Goal: Task Accomplishment & Management: Use online tool/utility

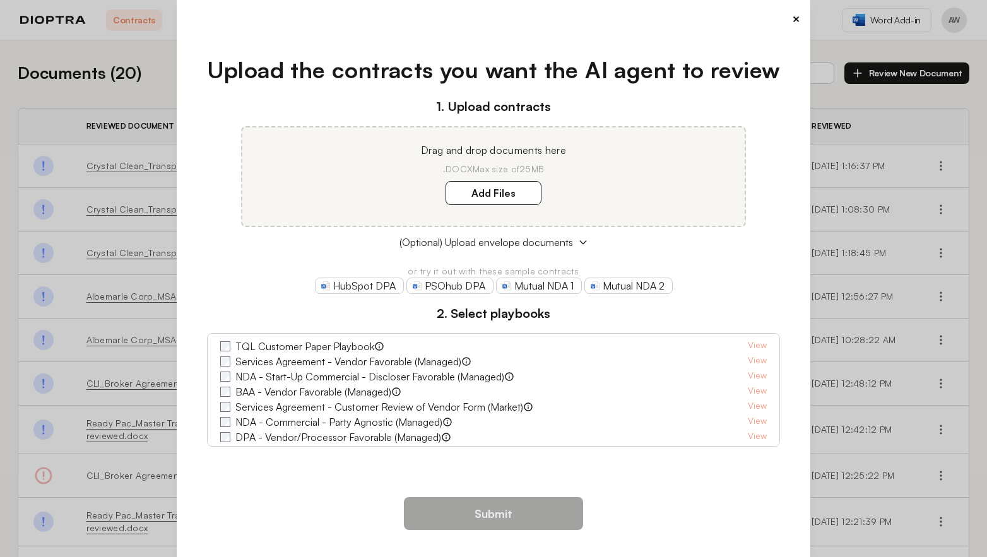
click at [792, 14] on button "×" at bounding box center [796, 19] width 8 height 18
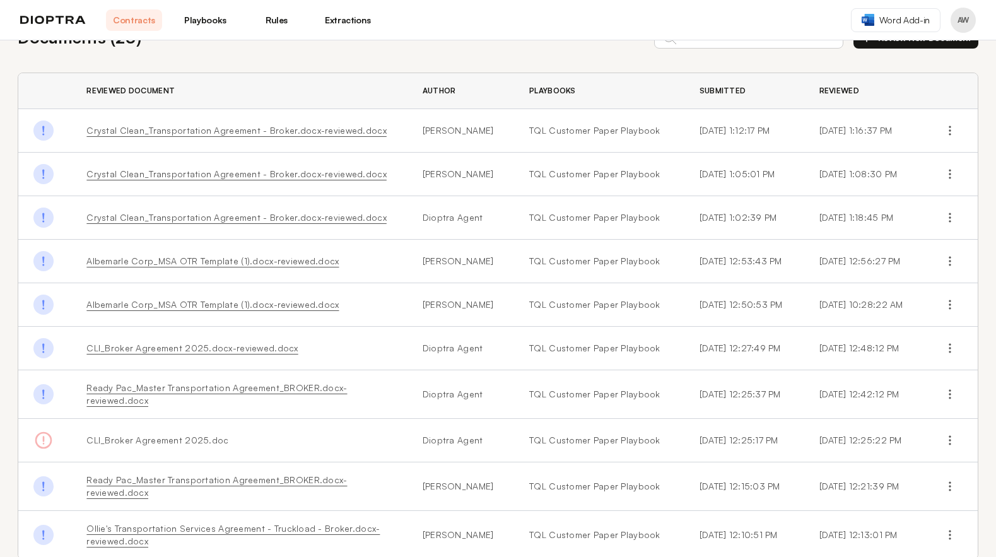
scroll to position [106, 0]
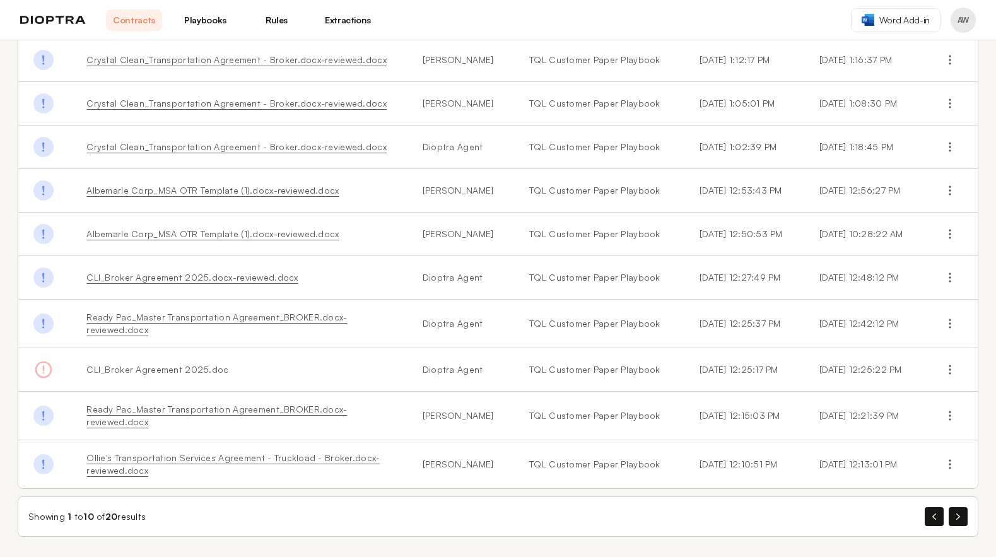
click at [223, 26] on link "Playbooks" at bounding box center [205, 19] width 56 height 21
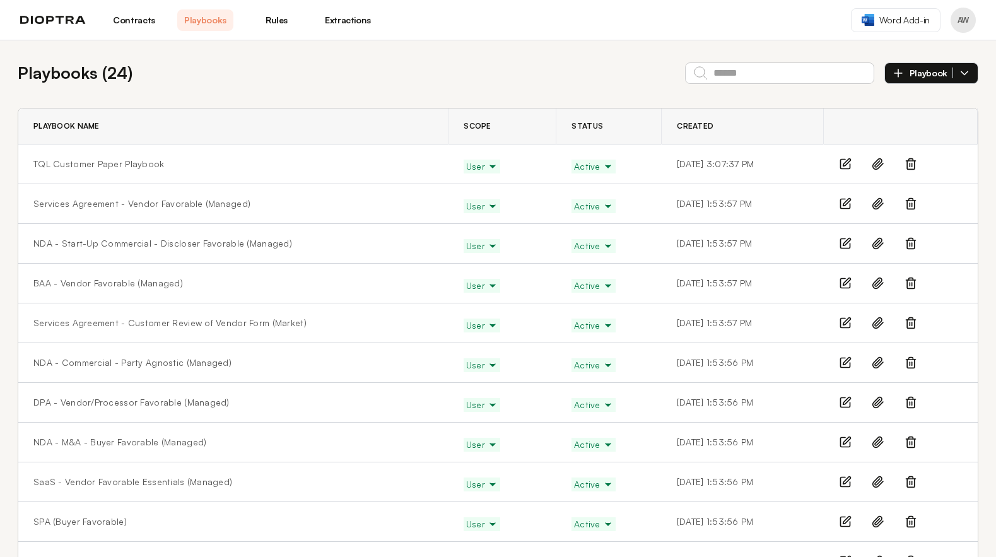
click at [275, 25] on link "Rules" at bounding box center [277, 19] width 56 height 21
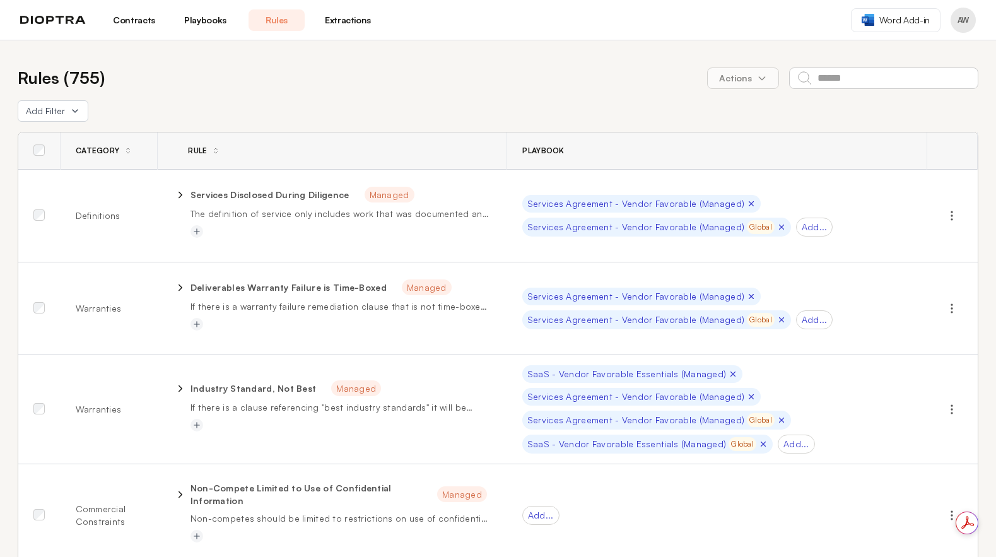
click at [146, 22] on link "Contracts" at bounding box center [134, 19] width 56 height 21
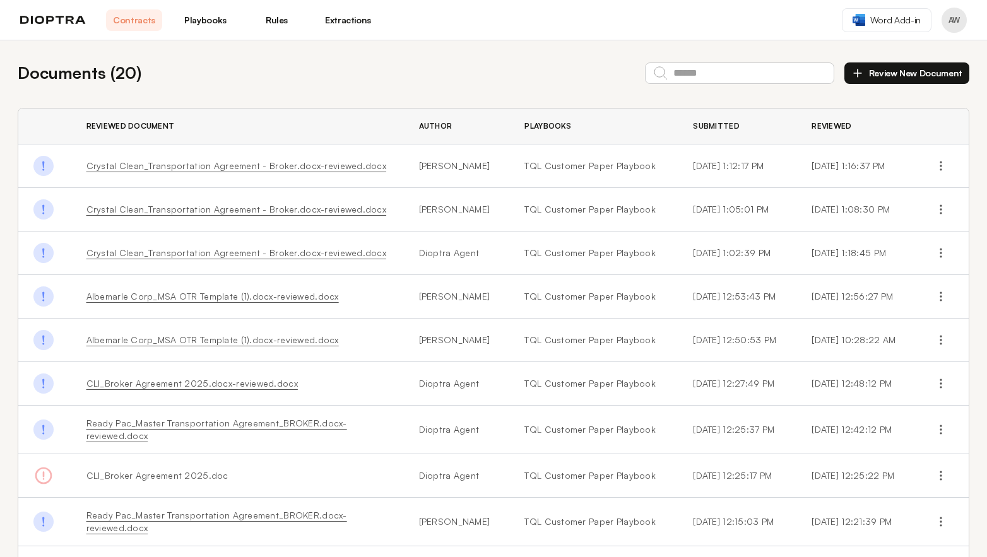
click at [221, 384] on link "CLI_Broker Agreement 2025.docx-reviewed.docx" at bounding box center [191, 383] width 211 height 11
click at [146, 426] on link "Ready Pac_Master Transportation Agreement_BROKER.docx-reviewed.docx" at bounding box center [216, 429] width 261 height 23
click at [935, 477] on icon "button" at bounding box center [940, 475] width 13 height 13
click at [110, 525] on link "Ready Pac_Master Transportation Agreement_BROKER.docx-reviewed.docx" at bounding box center [216, 521] width 261 height 23
click at [208, 6] on header "Contracts Playbooks Rules Extractions Word Add-in AW" at bounding box center [493, 20] width 987 height 40
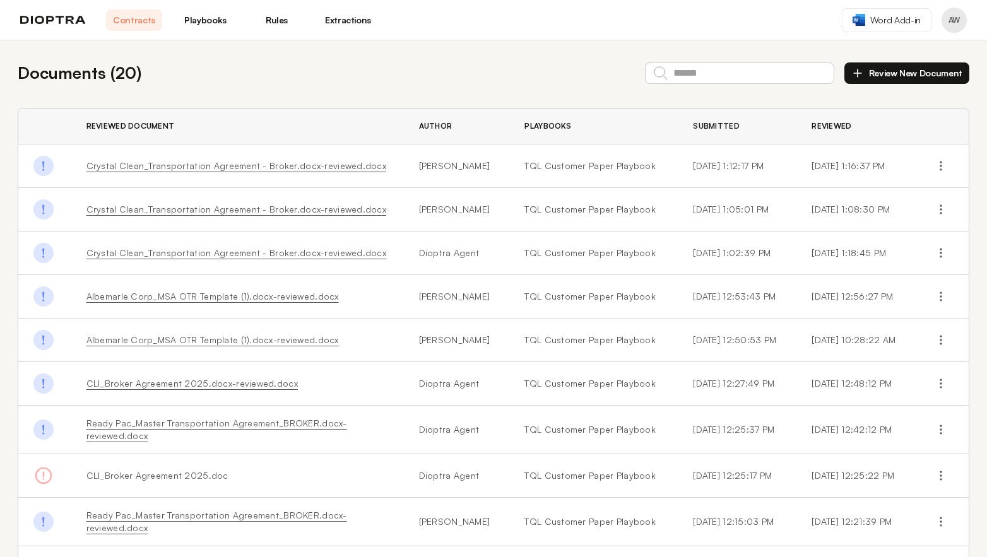
click at [206, 12] on link "Playbooks" at bounding box center [205, 19] width 56 height 21
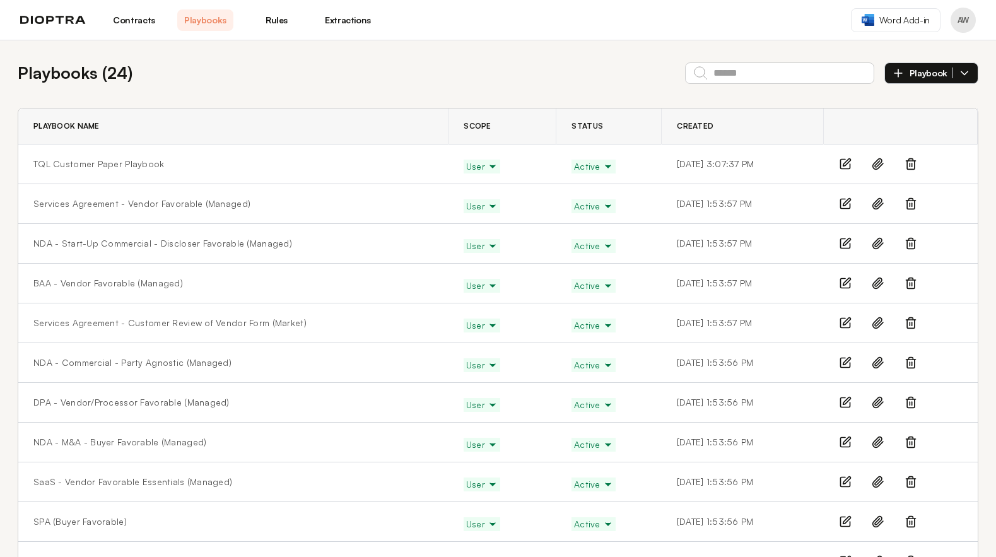
click at [206, 12] on link "Playbooks" at bounding box center [205, 19] width 56 height 21
click at [137, 20] on link "Contracts" at bounding box center [134, 19] width 56 height 21
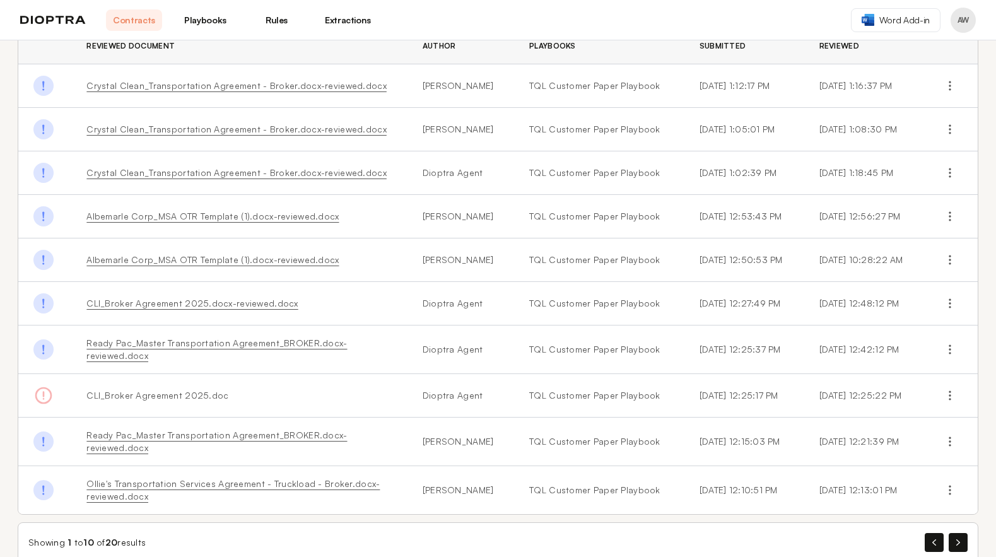
scroll to position [106, 0]
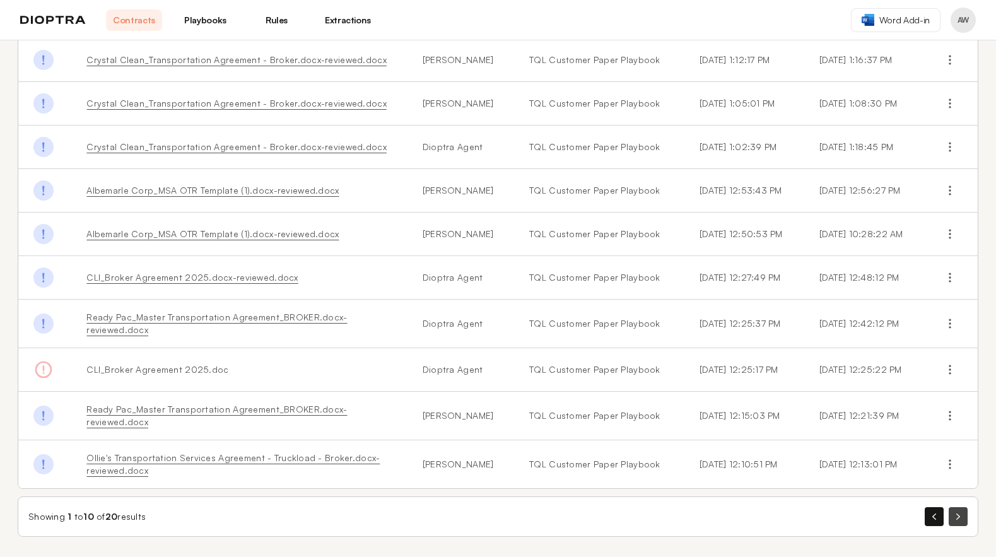
click at [954, 517] on button "button" at bounding box center [958, 516] width 19 height 19
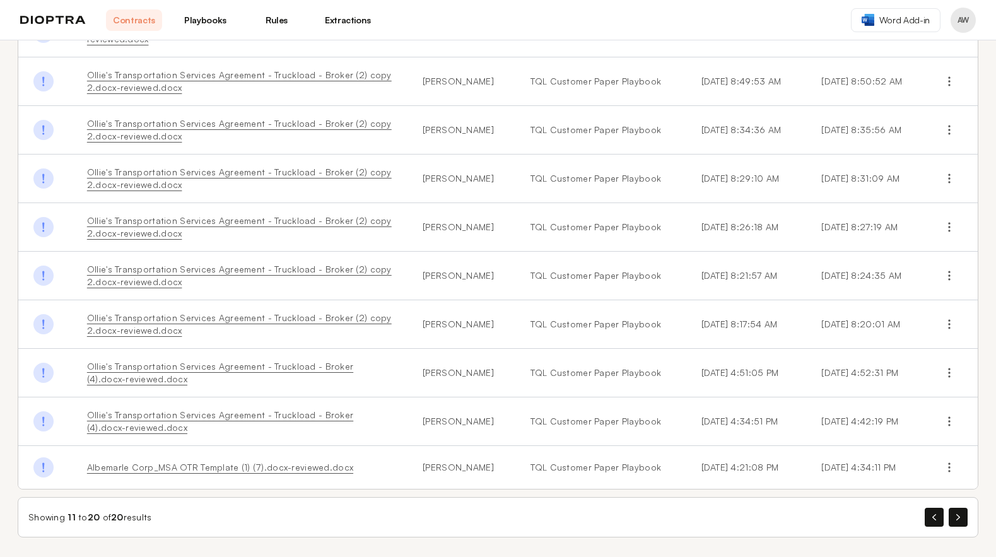
scroll to position [136, 0]
click at [932, 515] on button "button" at bounding box center [934, 516] width 19 height 19
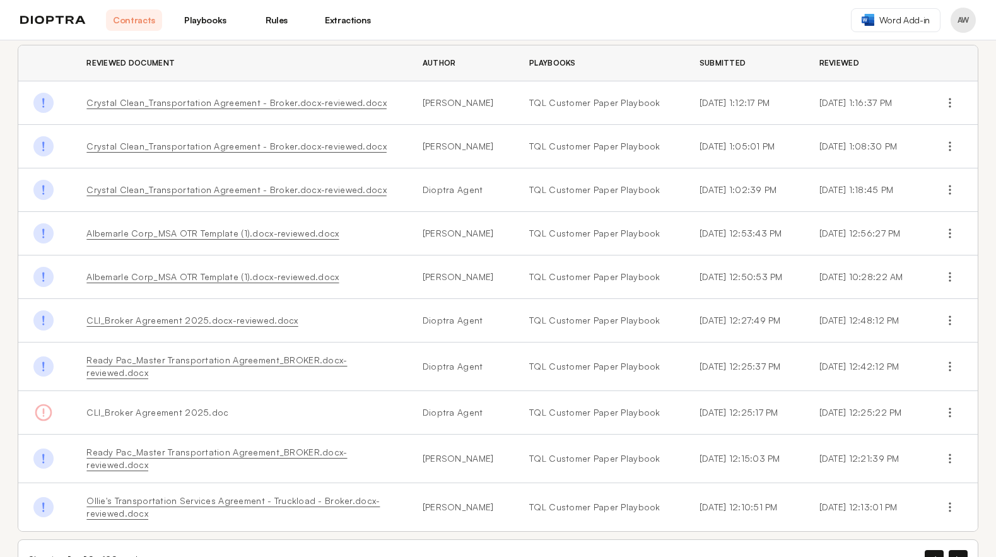
scroll to position [106, 0]
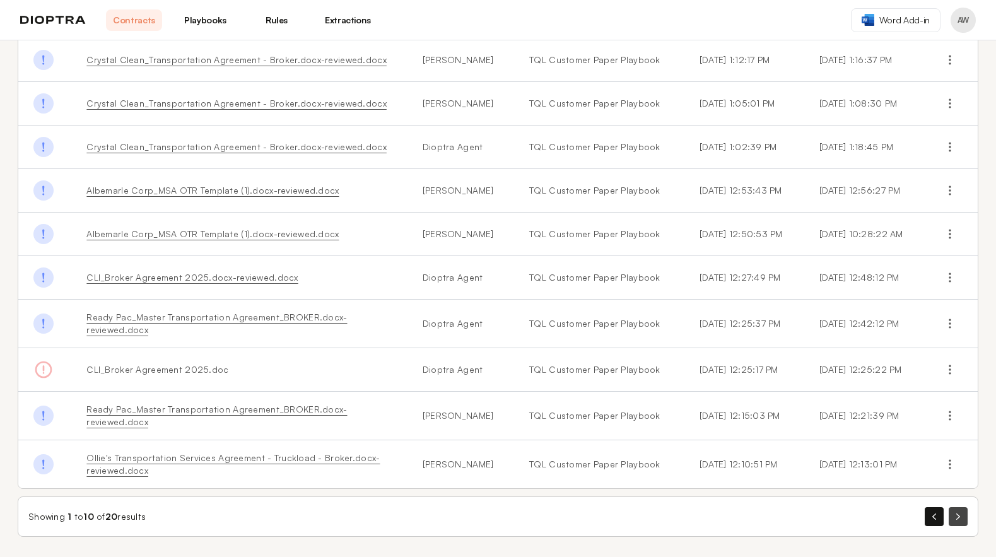
click at [953, 515] on button "button" at bounding box center [958, 516] width 19 height 19
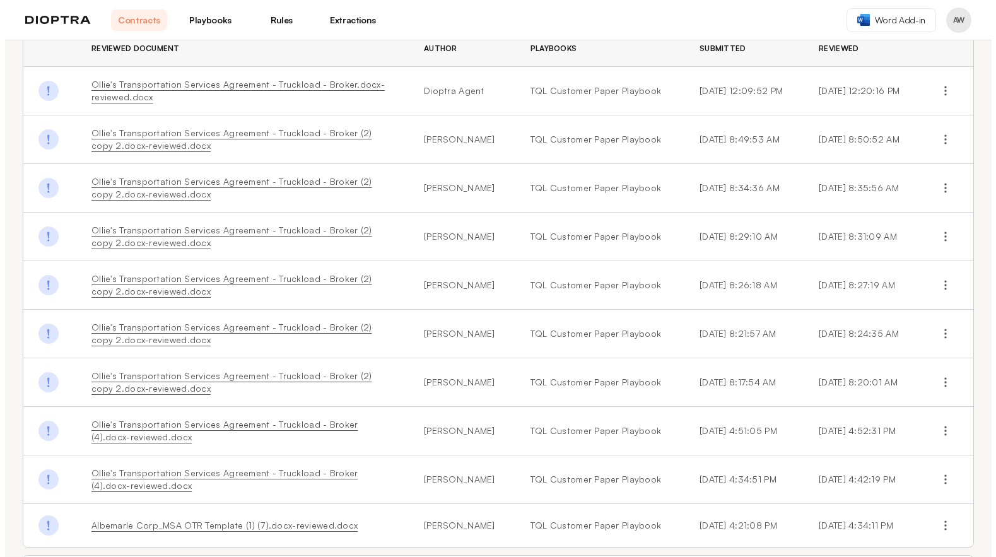
scroll to position [136, 0]
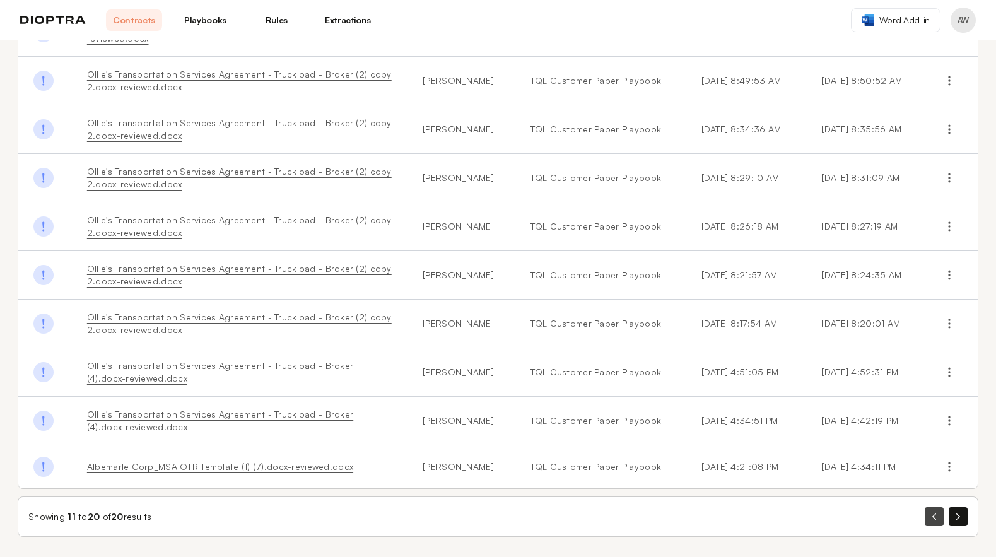
click at [932, 517] on icon "button" at bounding box center [934, 516] width 4 height 6
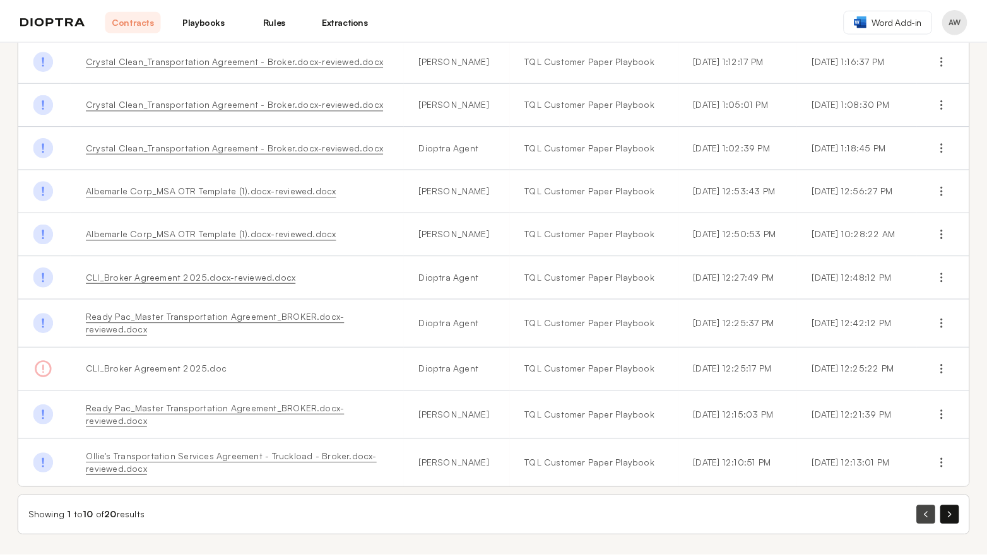
scroll to position [0, 0]
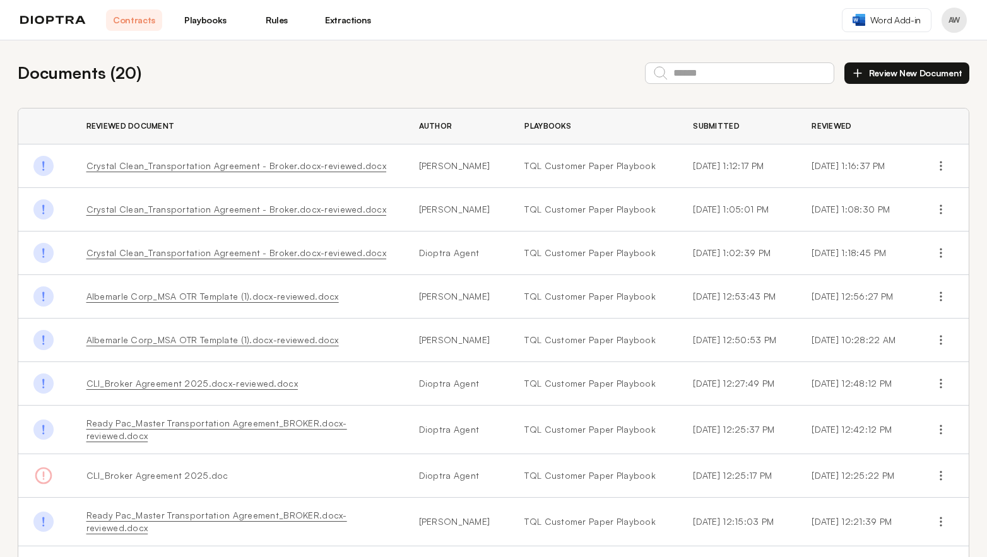
click at [191, 172] on td "Crystal Clean_Transportation Agreement - Broker.docx-reviewed.docx" at bounding box center [237, 166] width 332 height 44
click at [192, 170] on link "Crystal Clean_Transportation Agreement - Broker.docx-reviewed.docx" at bounding box center [236, 165] width 300 height 11
click at [751, 26] on header "Contracts Playbooks Rules Extractions Word Add-in AW" at bounding box center [493, 20] width 987 height 40
click at [177, 296] on link "Albemarle Corp_MSA OTR Template (1).docx-reviewed.docx" at bounding box center [212, 296] width 252 height 11
click at [205, 384] on link "CLI_Broker Agreement 2025.docx-reviewed.docx" at bounding box center [191, 383] width 211 height 11
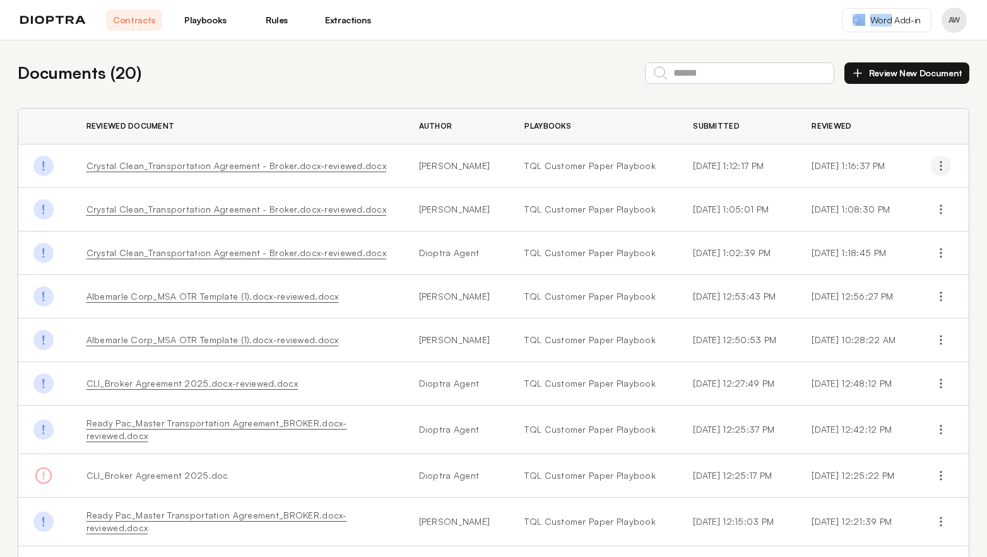
click at [934, 163] on icon "button" at bounding box center [940, 166] width 13 height 13
click at [887, 197] on button "Download Original" at bounding box center [885, 195] width 115 height 23
click at [934, 298] on icon "button" at bounding box center [940, 296] width 13 height 13
click at [894, 327] on button "Download Original" at bounding box center [885, 326] width 115 height 23
click at [879, 75] on button "Review New Document" at bounding box center [906, 72] width 125 height 21
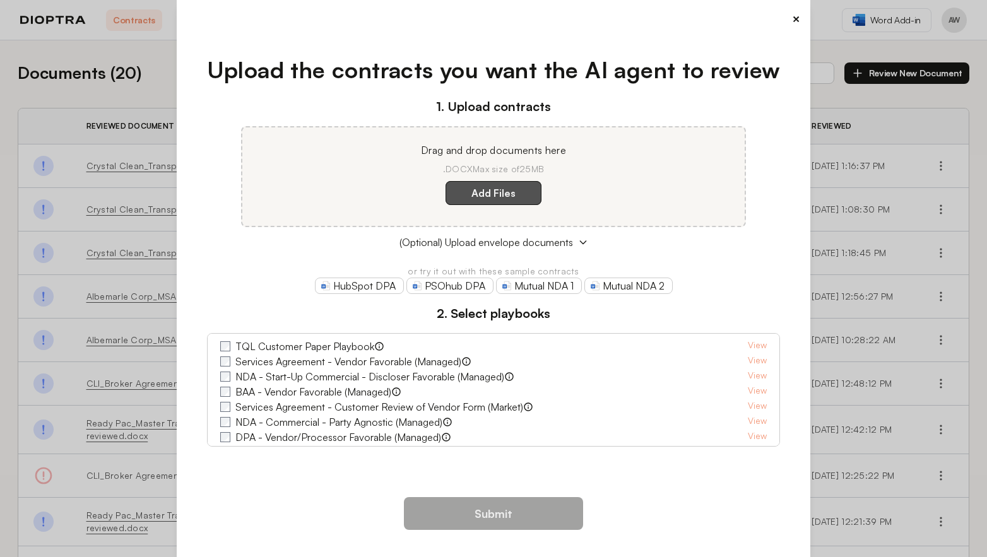
click at [464, 195] on label "Add Files" at bounding box center [493, 193] width 96 height 24
click at [0, 0] on here "Add Files" at bounding box center [0, 0] width 0 height 0
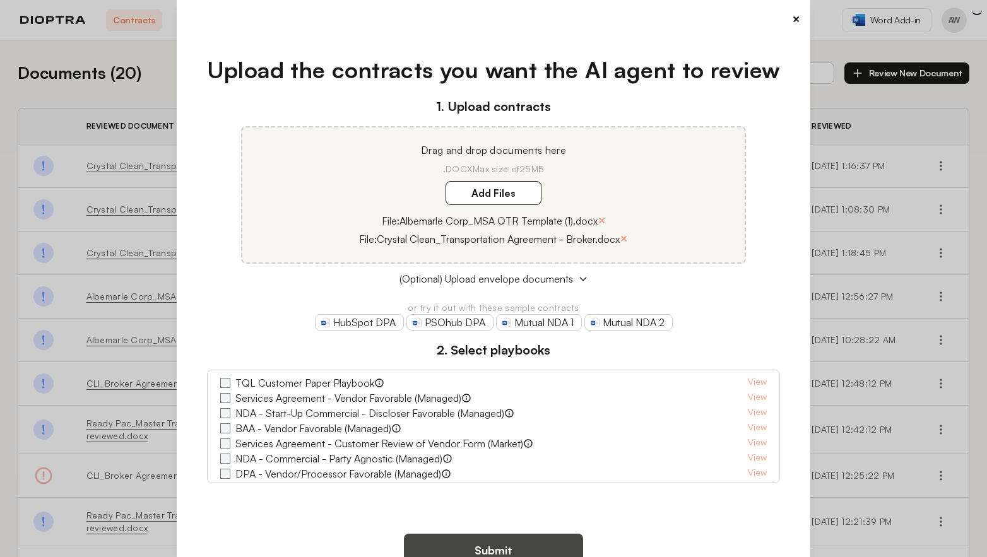
click at [508, 547] on button "Submit" at bounding box center [493, 550] width 179 height 33
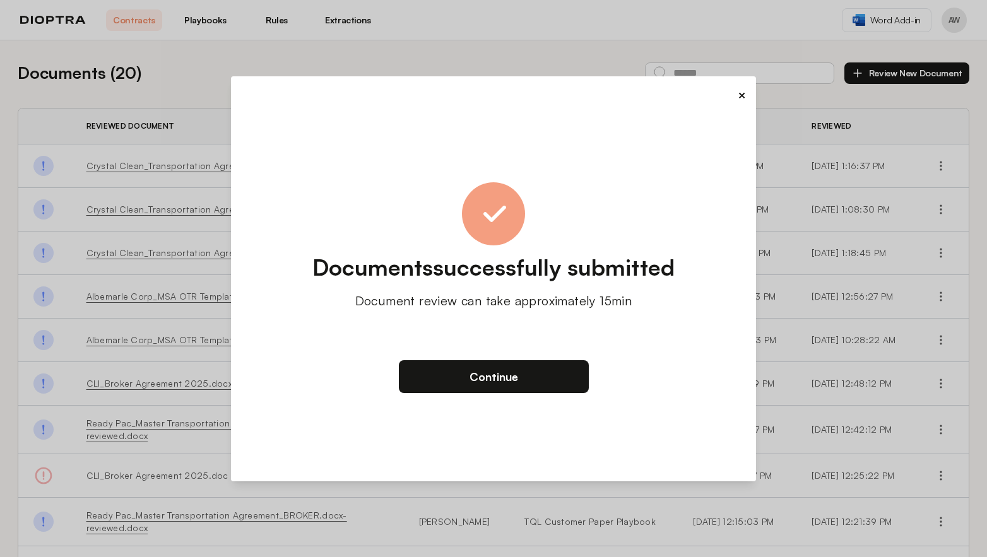
click at [742, 94] on button "×" at bounding box center [741, 95] width 8 height 18
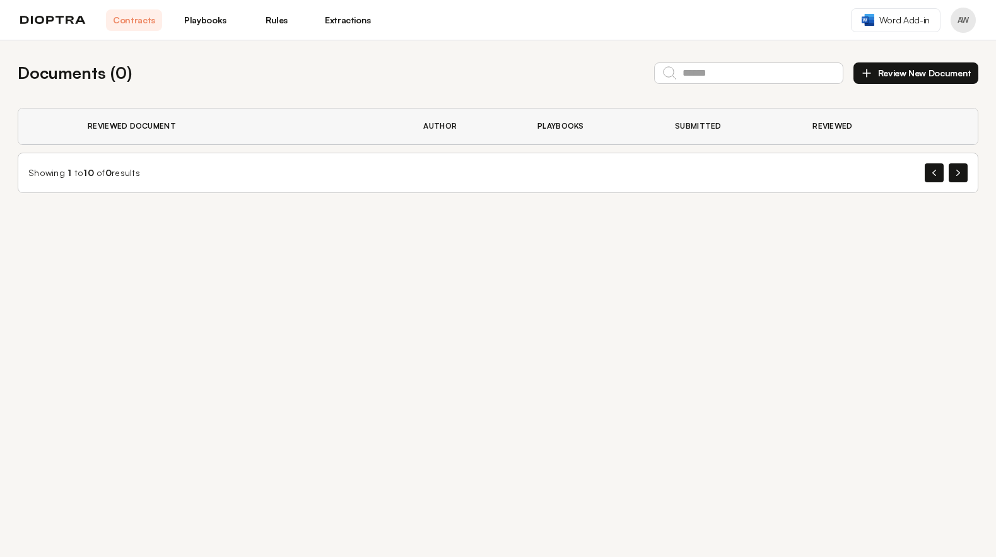
click at [206, 18] on link "Playbooks" at bounding box center [205, 19] width 56 height 21
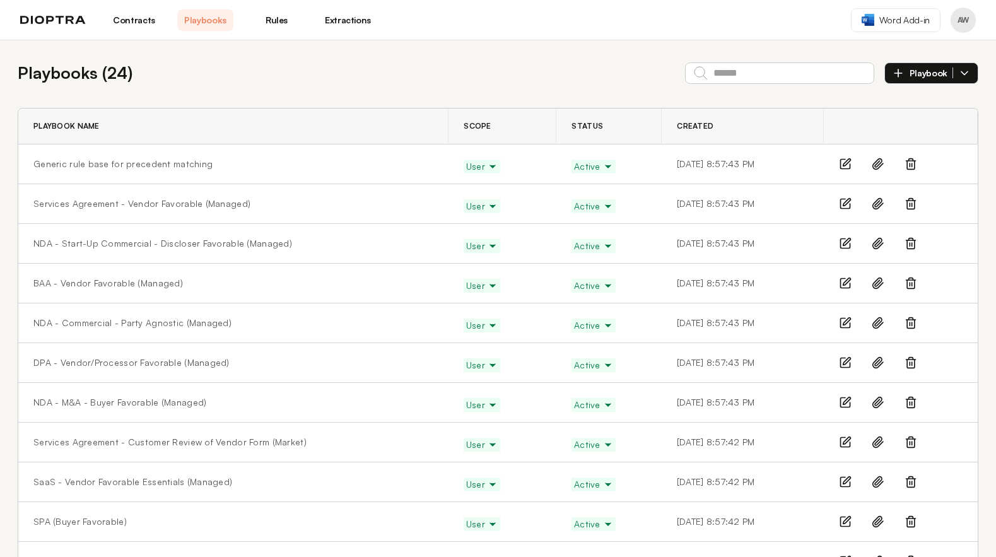
click at [907, 163] on icon at bounding box center [911, 165] width 8 height 8
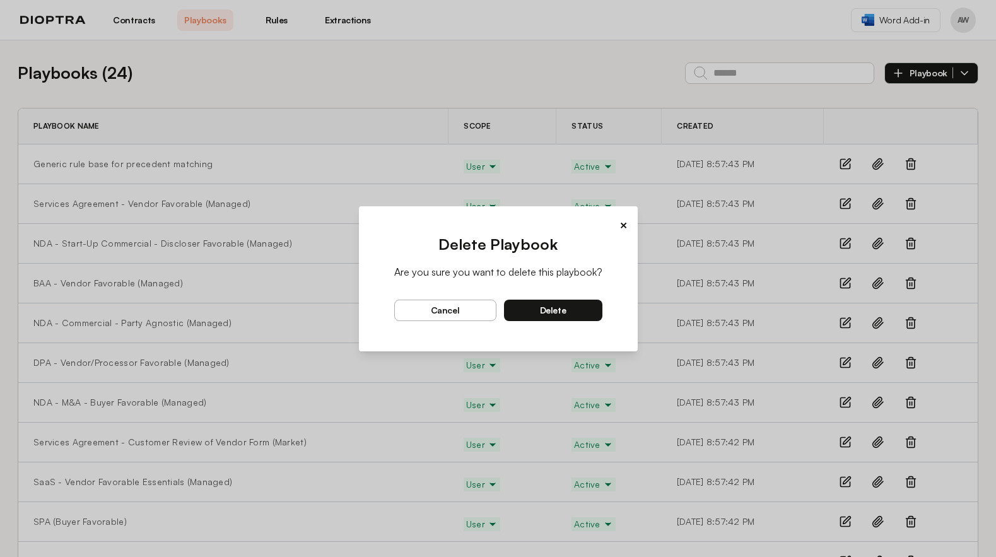
click at [565, 311] on button "delete" at bounding box center [553, 310] width 98 height 21
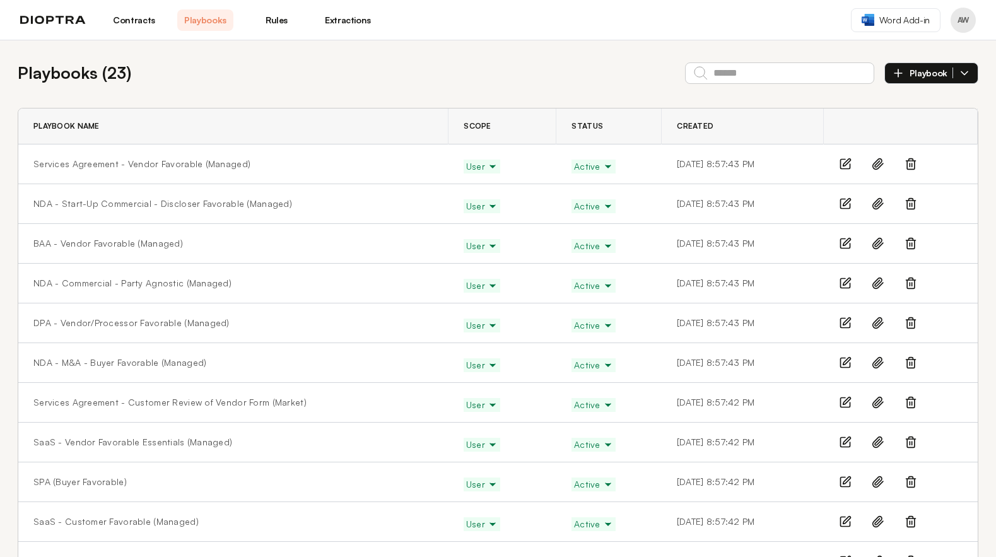
click at [279, 24] on link "Rules" at bounding box center [277, 19] width 56 height 21
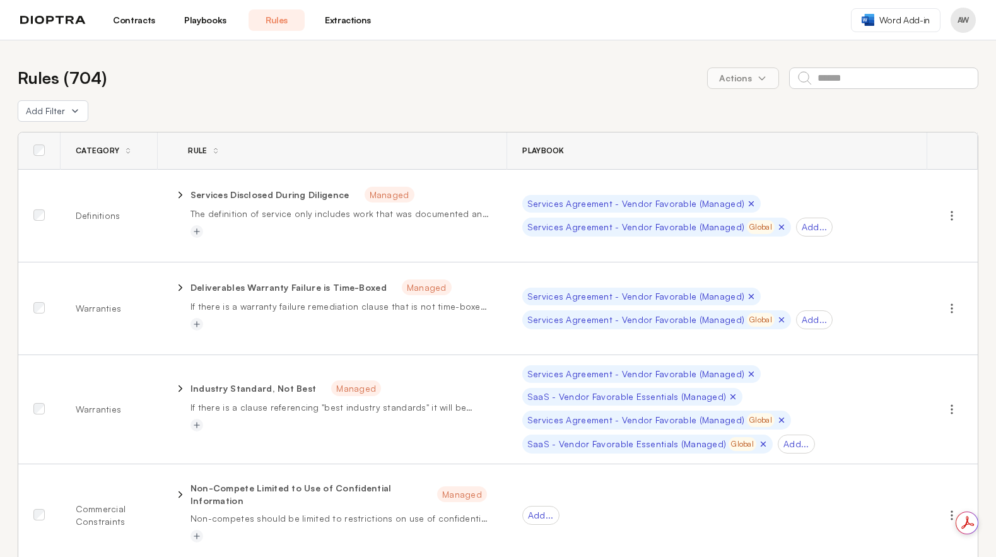
click at [135, 20] on link "Contracts" at bounding box center [134, 19] width 56 height 21
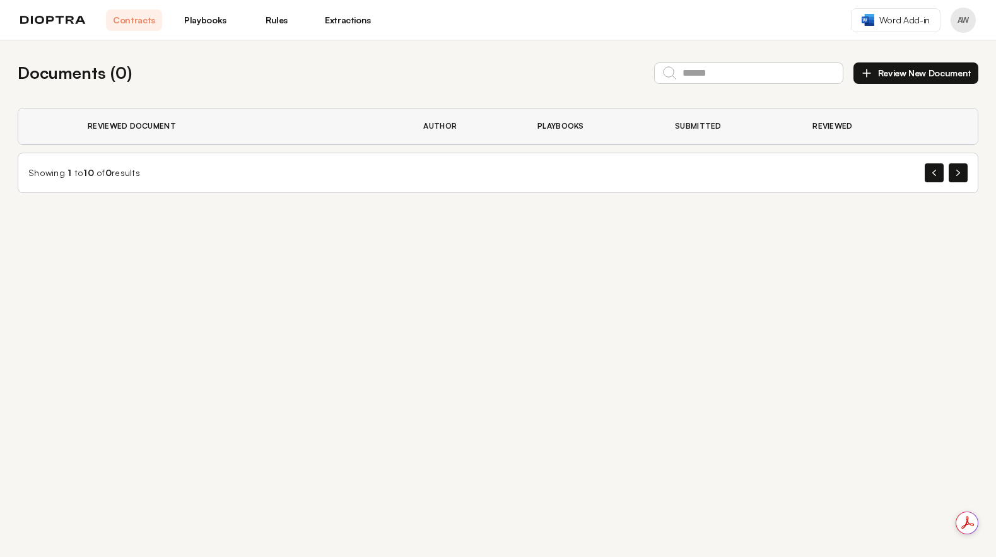
click at [325, 25] on link "Extractions" at bounding box center [348, 19] width 56 height 21
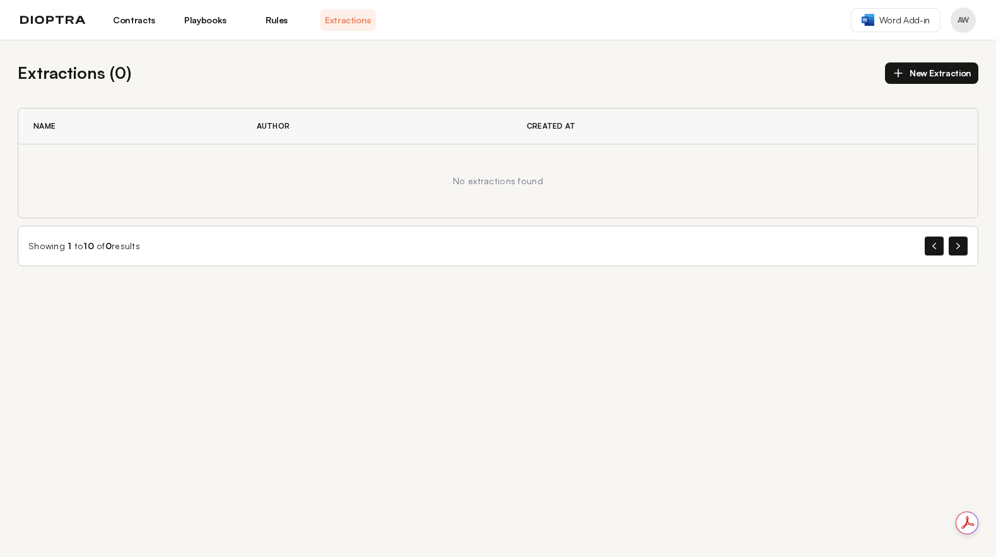
click at [108, 9] on link "Contracts" at bounding box center [134, 19] width 56 height 21
